Goal: Communication & Community: Answer question/provide support

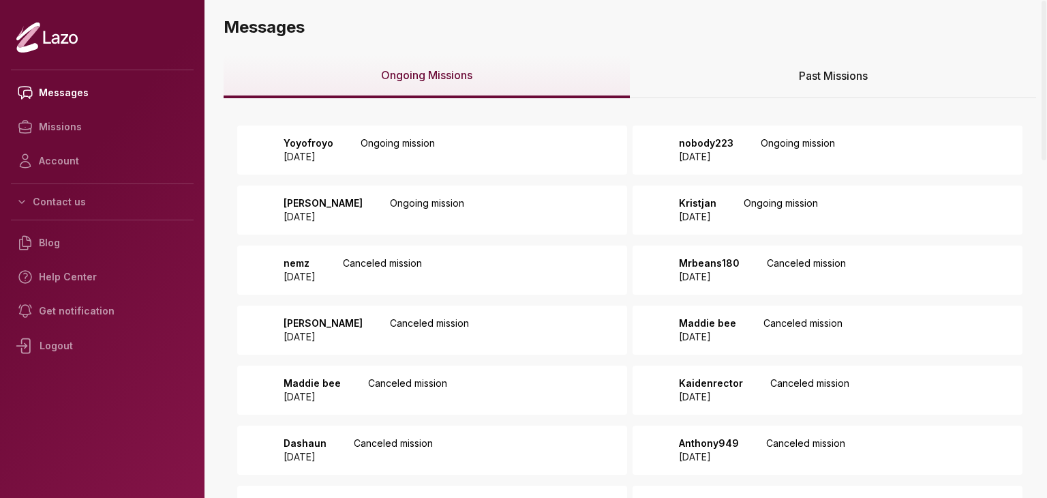
click at [333, 151] on p "2025 September 02" at bounding box center [309, 157] width 50 height 14
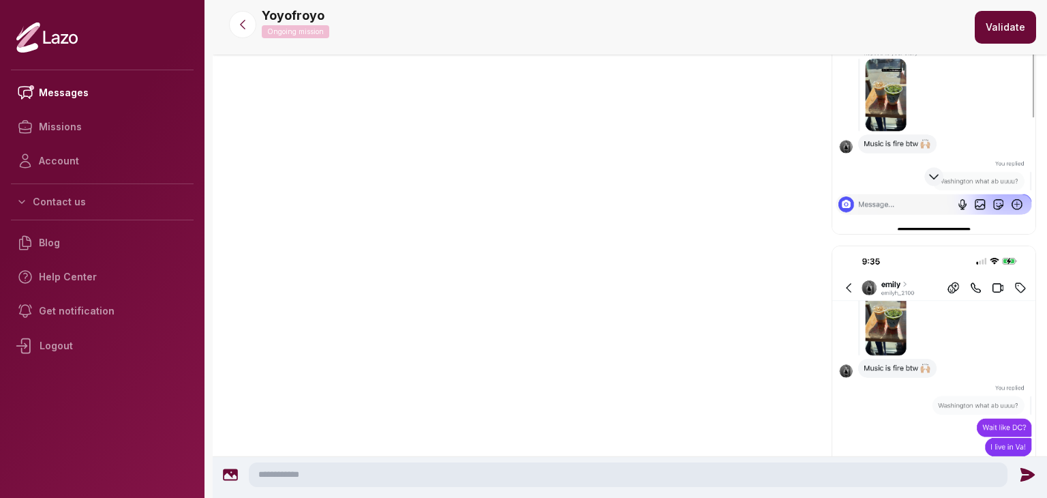
scroll to position [831, 0]
click at [381, 479] on textarea at bounding box center [628, 474] width 759 height 25
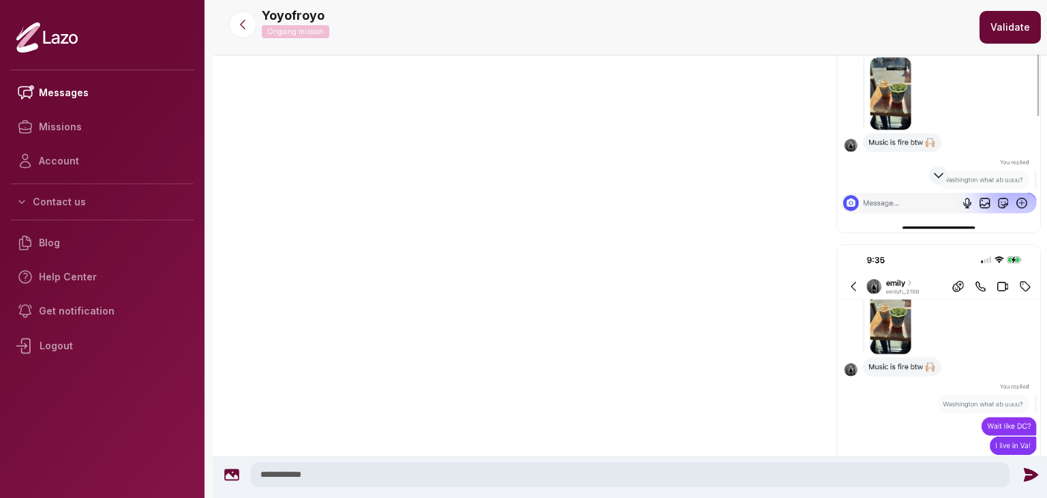
type textarea "**********"
click at [1026, 466] on icon at bounding box center [1031, 475] width 18 height 18
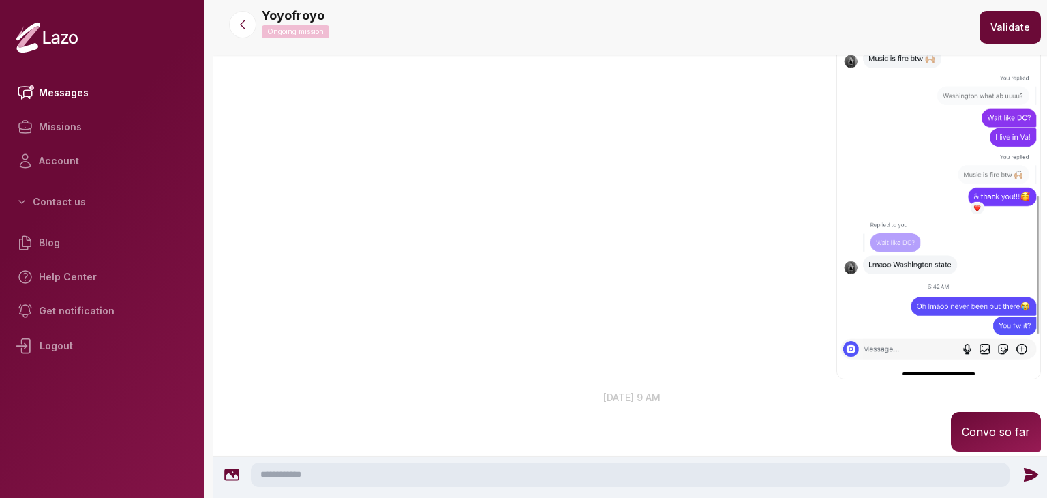
scroll to position [1189, 0]
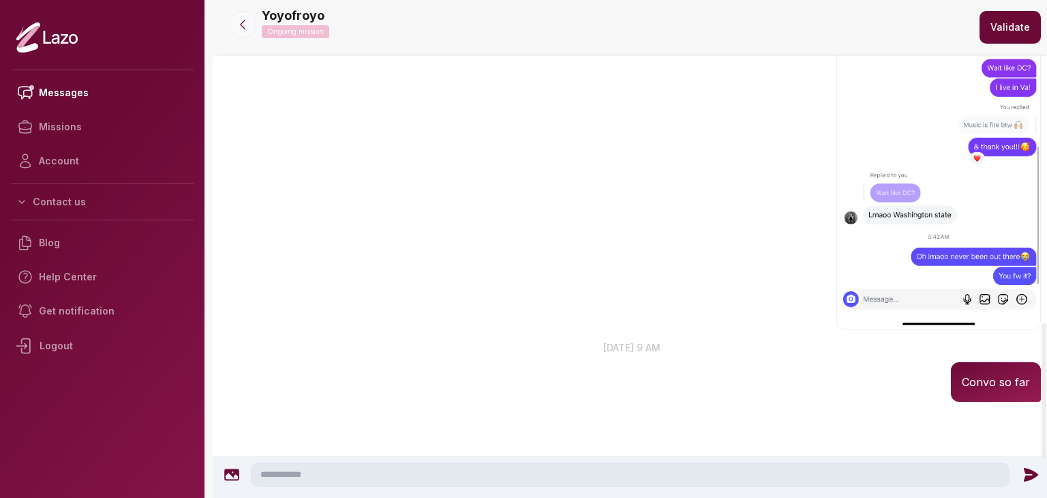
click at [245, 18] on icon at bounding box center [243, 25] width 14 height 14
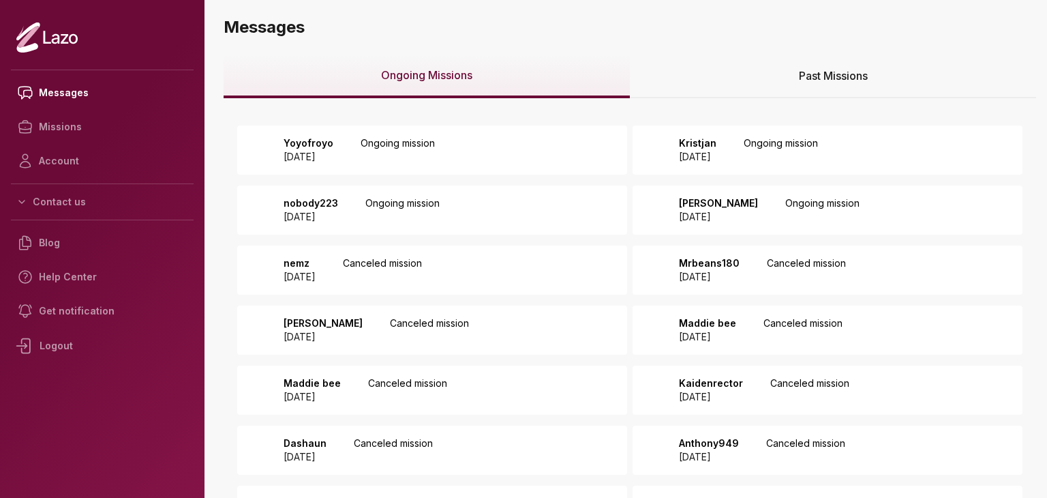
click at [768, 148] on div "Kristjan 2025 September 01 Ongoing mission" at bounding box center [744, 149] width 147 height 27
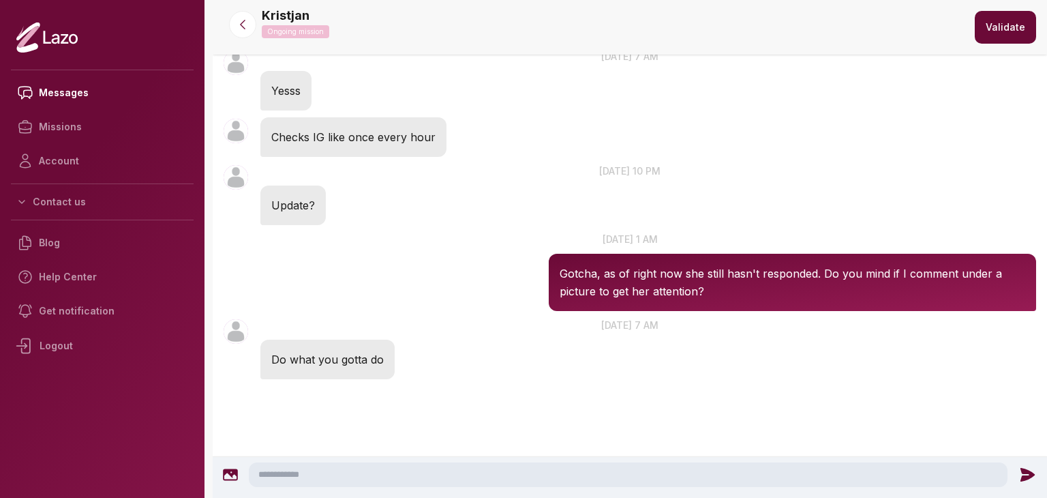
scroll to position [971, 0]
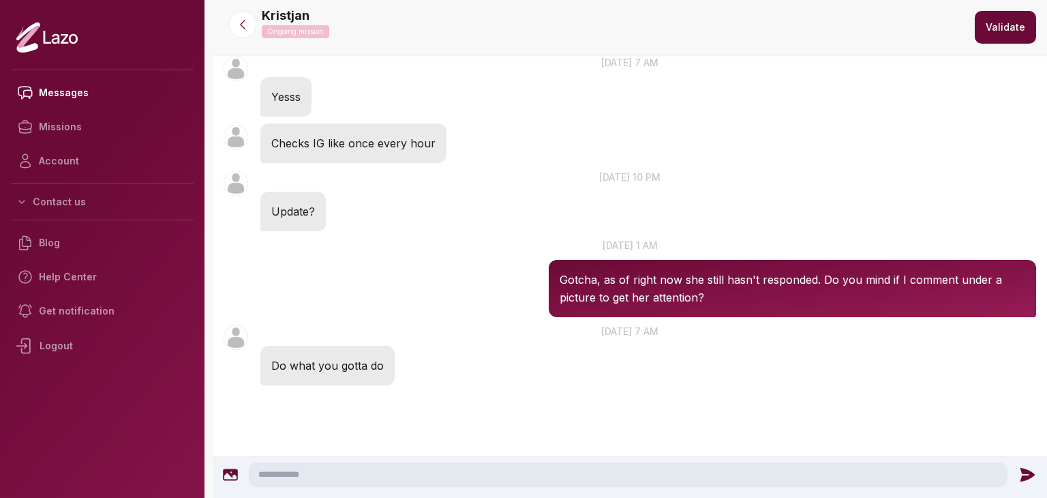
click at [637, 481] on textarea at bounding box center [628, 474] width 759 height 25
click at [985, 477] on textarea at bounding box center [628, 474] width 759 height 25
click at [1046, 262] on div "Kristjan 1:44 AM 6 Sep at 1 am Gotcha, as of right now she still hasn't respond…" at bounding box center [630, 278] width 835 height 86
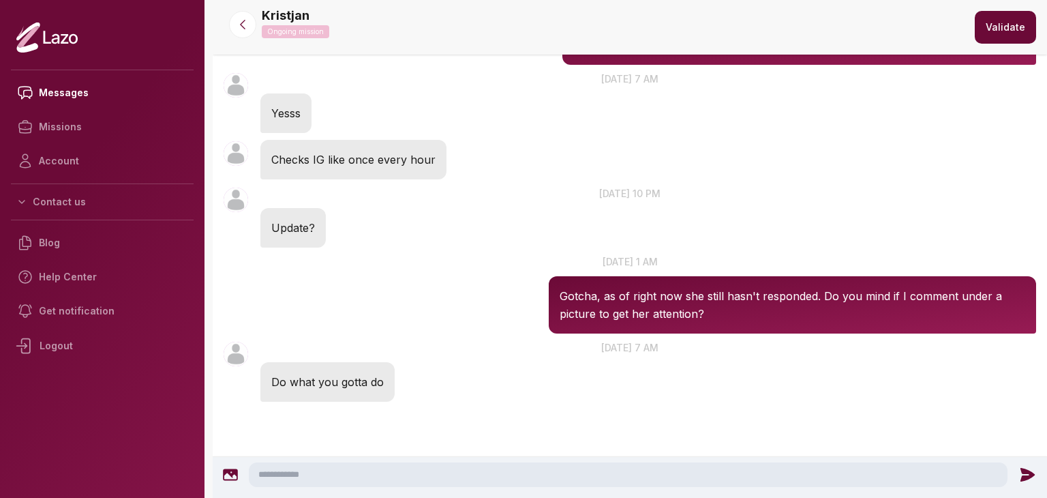
scroll to position [1116, 0]
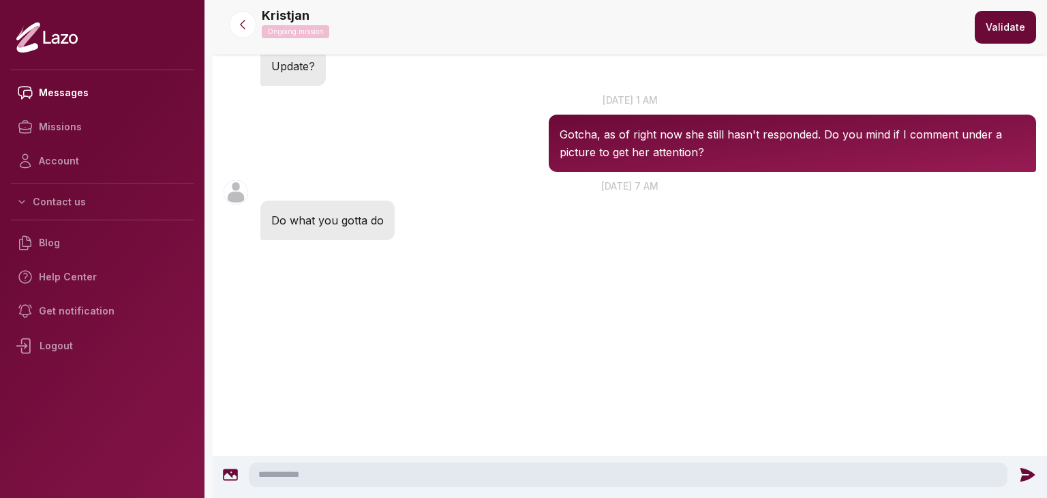
click at [402, 466] on textarea at bounding box center [628, 474] width 759 height 25
type textarea "**********"
click at [1033, 469] on icon at bounding box center [1031, 475] width 18 height 18
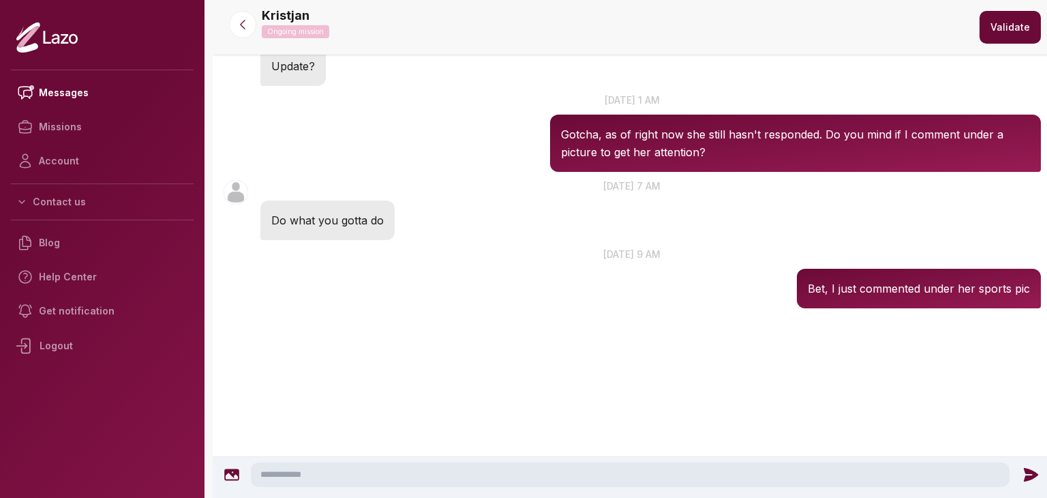
scroll to position [1039, 0]
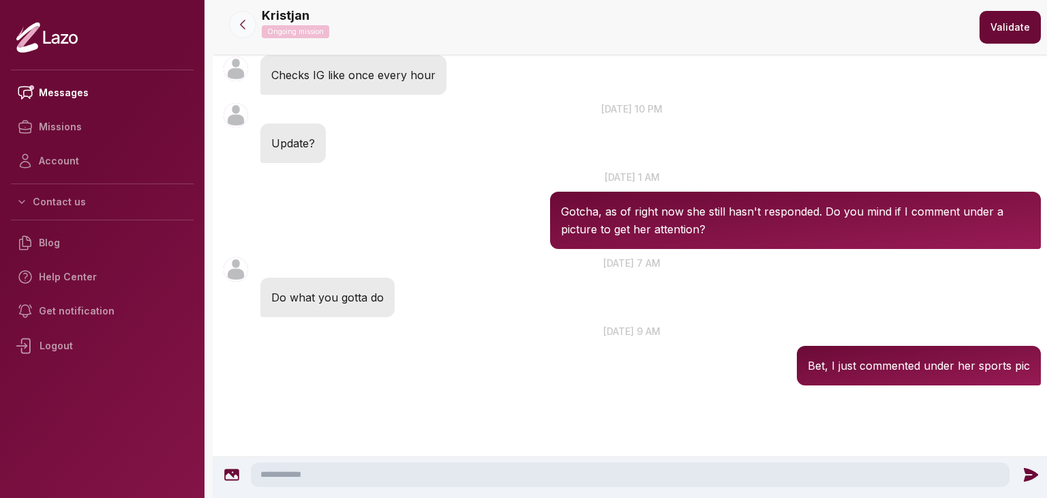
click at [245, 31] on button at bounding box center [242, 24] width 27 height 27
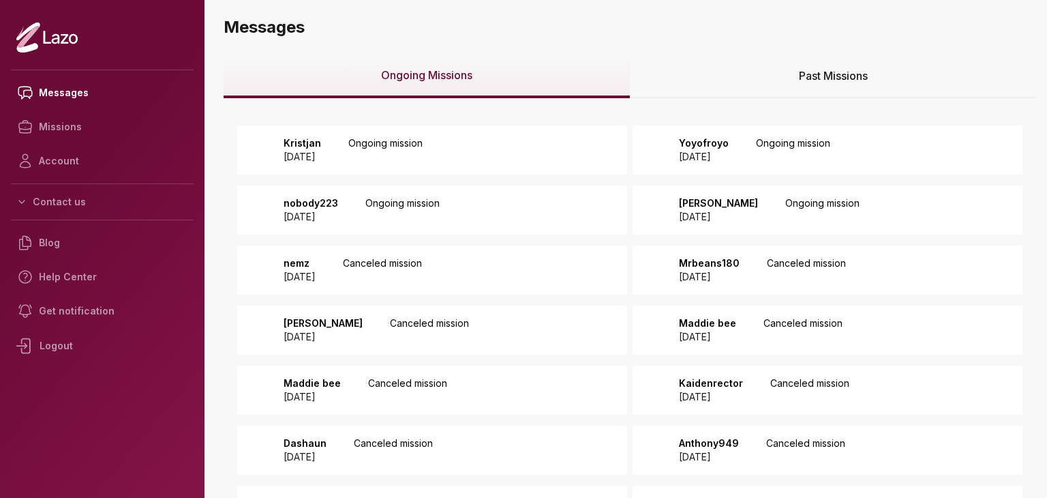
click at [388, 201] on p "Ongoing mission" at bounding box center [402, 209] width 74 height 27
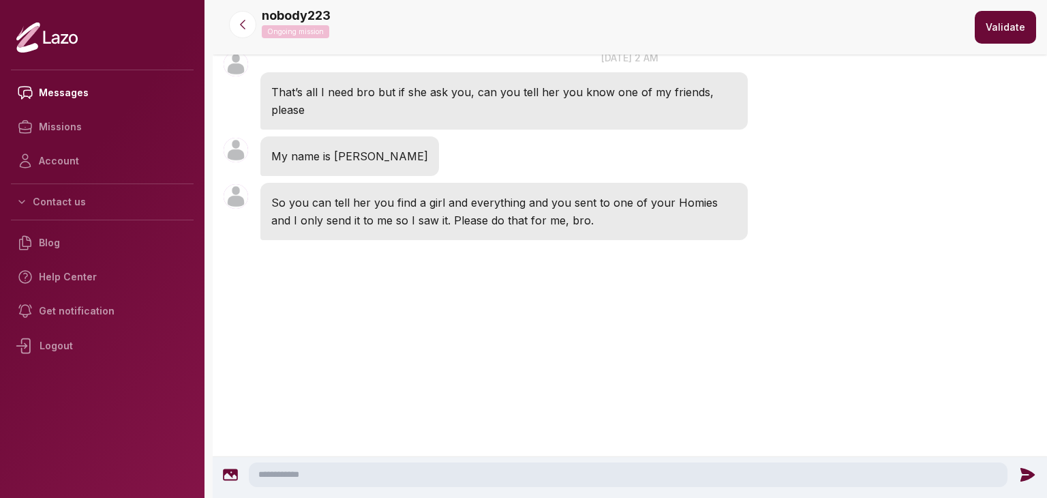
scroll to position [3652, 0]
click at [411, 474] on textarea at bounding box center [628, 474] width 759 height 25
type textarea "**********"
click at [1036, 472] on div at bounding box center [1031, 475] width 30 height 18
click at [1026, 470] on icon at bounding box center [1030, 475] width 14 height 14
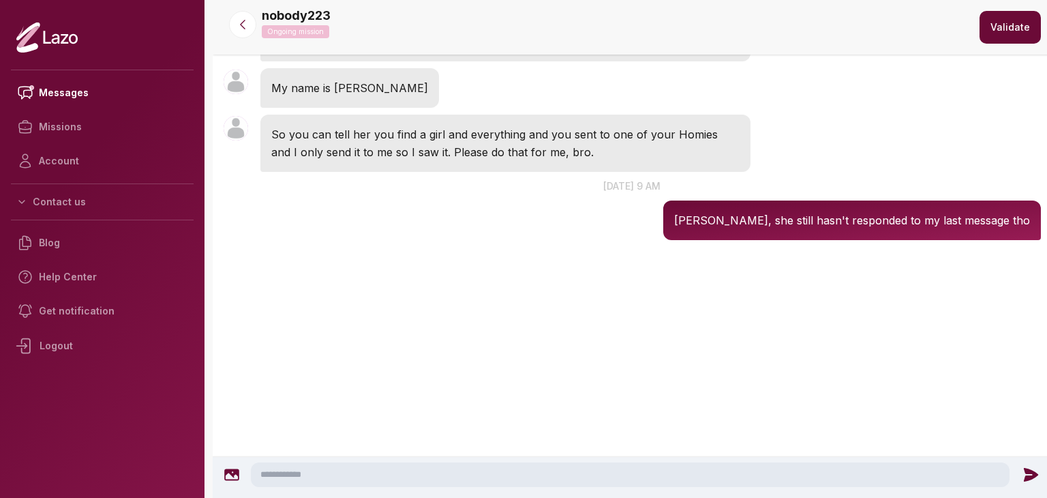
scroll to position [3744, 0]
click at [243, 17] on button at bounding box center [242, 24] width 27 height 27
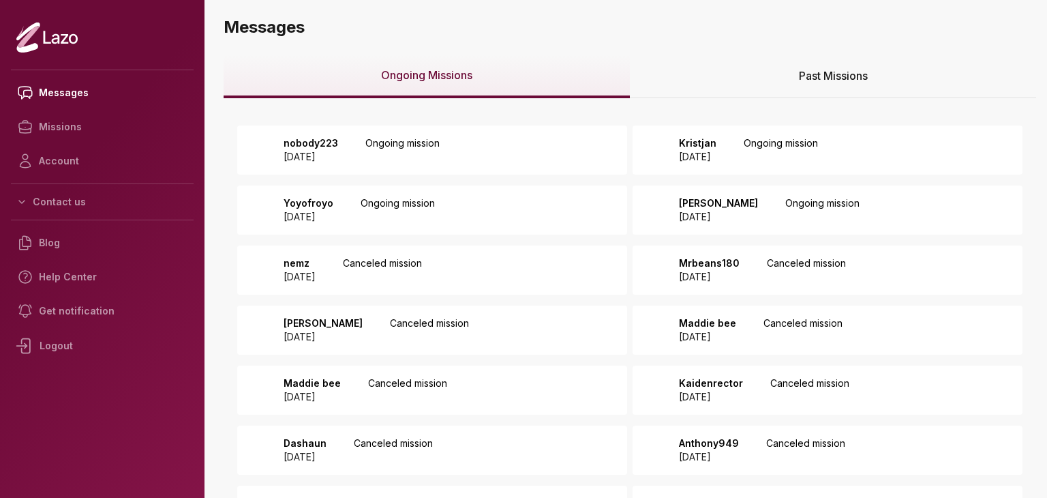
click at [725, 215] on p "[DATE]" at bounding box center [718, 217] width 79 height 14
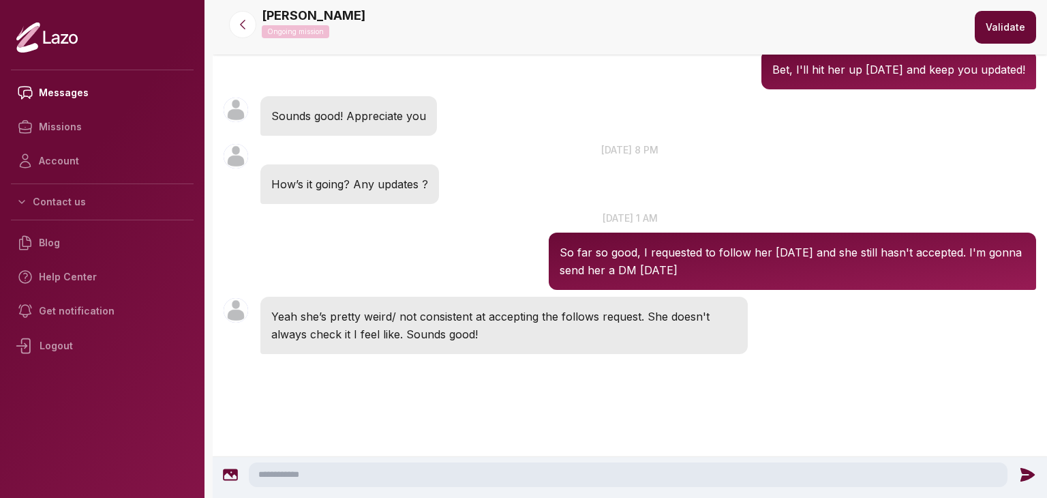
scroll to position [203, 0]
